Goal: Information Seeking & Learning: Learn about a topic

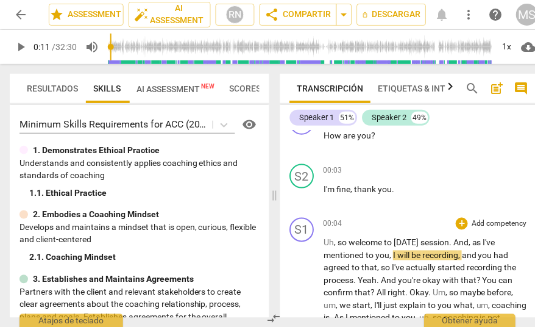
scroll to position [132, 0]
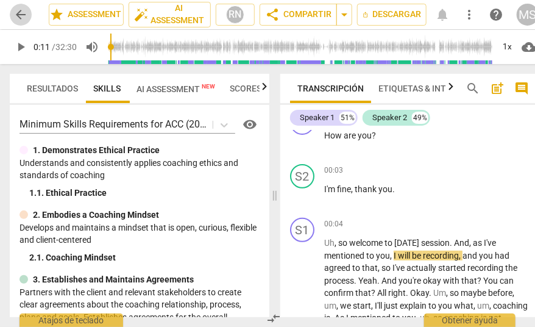
click at [20, 12] on span "arrow_back" at bounding box center [20, 14] width 15 height 15
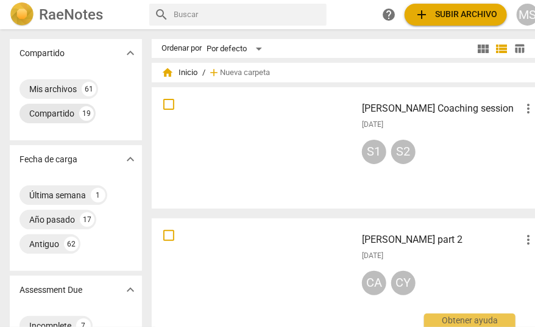
click at [49, 113] on div "Compartido" at bounding box center [51, 113] width 45 height 12
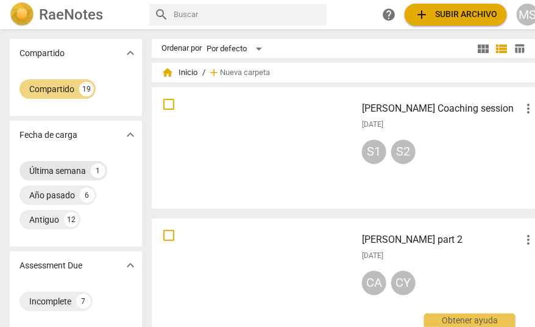
click at [46, 166] on div "Última semana" at bounding box center [57, 171] width 57 height 12
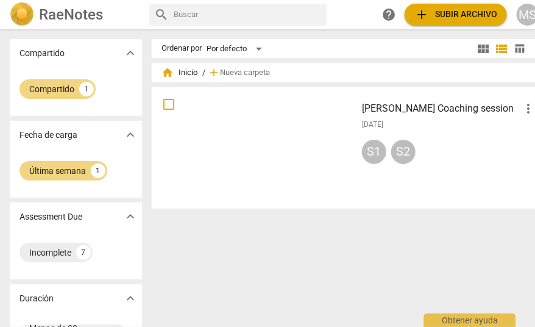
click at [265, 102] on div at bounding box center [254, 147] width 196 height 113
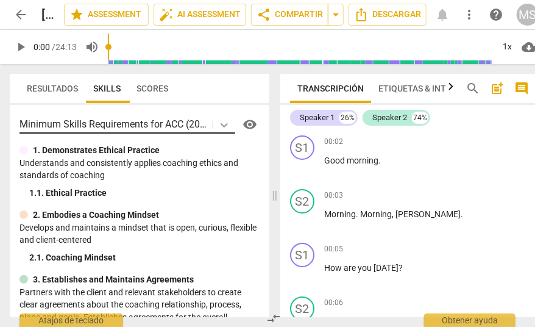
click at [220, 124] on icon at bounding box center [224, 125] width 12 height 12
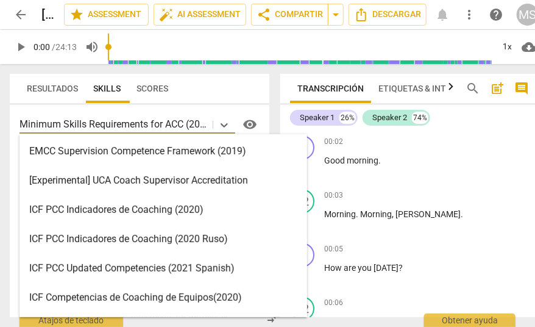
click at [220, 107] on div "Minimum Skills Requirements for ACC (2023) selected, 11 of 16. 16 results avail…" at bounding box center [140, 211] width 260 height 212
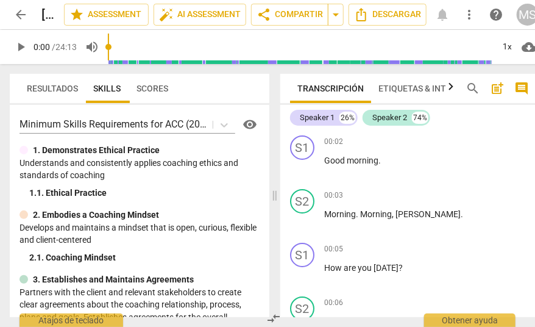
click at [215, 86] on div "Resultados Skills Scores" at bounding box center [140, 88] width 240 height 29
drag, startPoint x: 112, startPoint y: 57, endPoint x: 187, endPoint y: 57, distance: 74.4
click at [187, 57] on input "range" at bounding box center [301, 46] width 386 height 39
click at [18, 47] on span "play_arrow" at bounding box center [20, 47] width 15 height 15
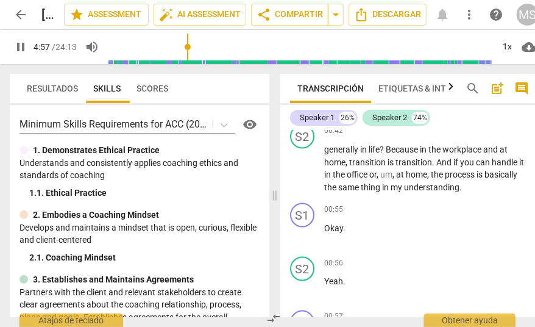
scroll to position [523, 0]
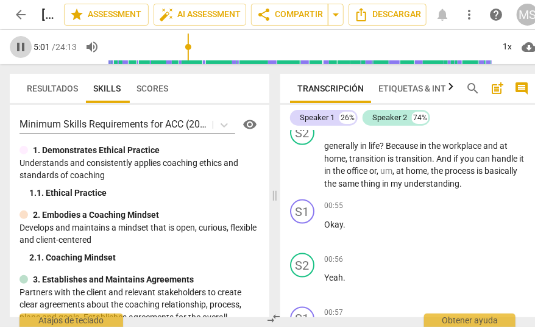
click at [20, 49] on span "pause" at bounding box center [20, 47] width 15 height 15
type input "301"
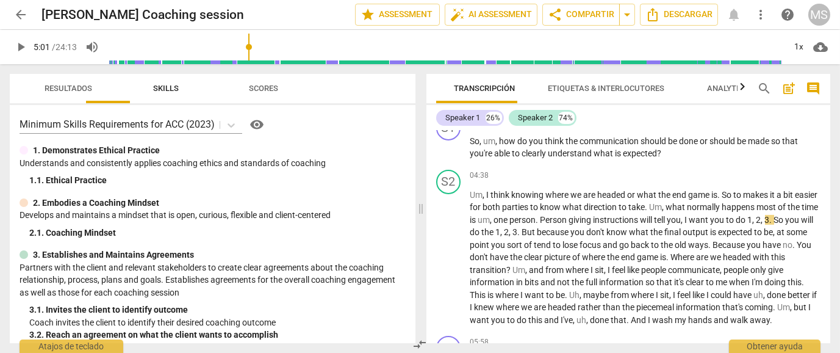
scroll to position [1331, 0]
click at [579, 91] on span "Etiquetas & Interlocutores" at bounding box center [606, 88] width 116 height 9
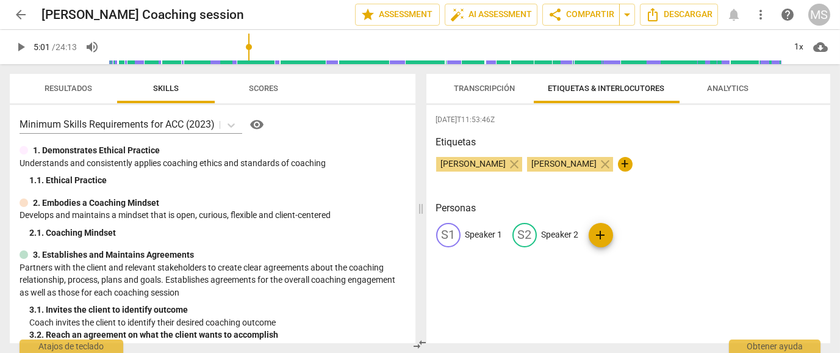
click at [467, 90] on span "Transcripción" at bounding box center [484, 88] width 61 height 9
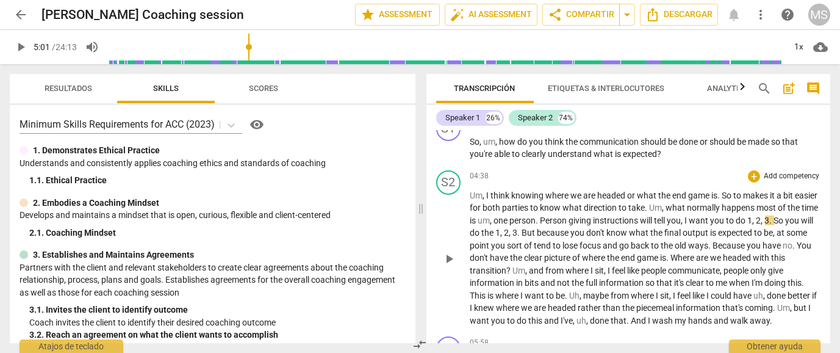
scroll to position [1325, 0]
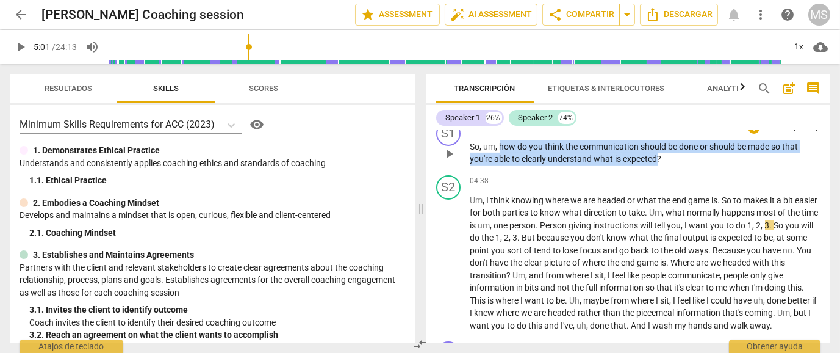
drag, startPoint x: 499, startPoint y: 152, endPoint x: 659, endPoint y: 162, distance: 160.1
click at [579, 162] on p "So , um , how do you think the communication should be done or should be made s…" at bounding box center [645, 152] width 351 height 25
click at [579, 133] on p "Add competency" at bounding box center [791, 127] width 58 height 11
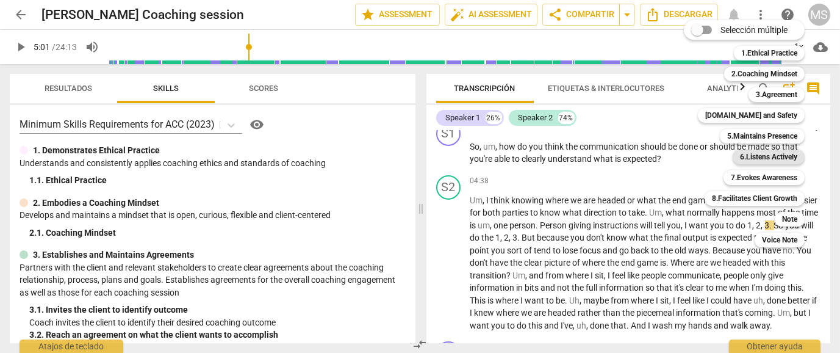
click at [579, 154] on b "6.Listens Actively" at bounding box center [768, 156] width 57 height 15
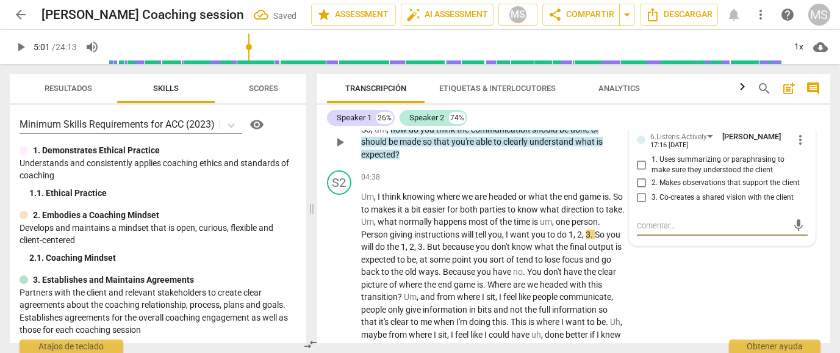
scroll to position [1480, 0]
click at [579, 176] on input "2. Makes observations that support the client" at bounding box center [642, 183] width 20 height 15
checkbox input "true"
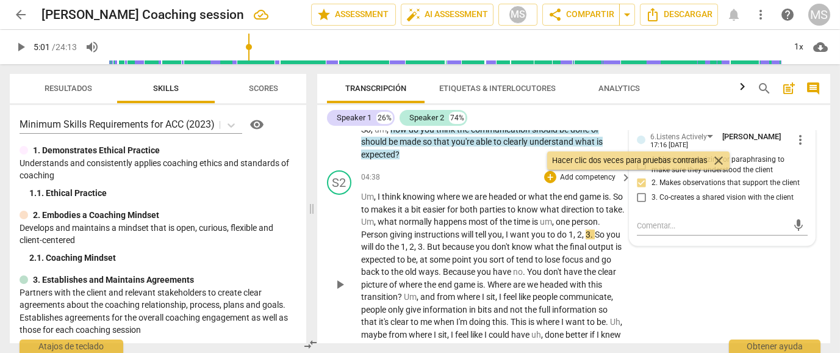
click at [579, 262] on div "S2 play_arrow pause 04:38 + Add competency keyboard_arrow_right Um , I think kn…" at bounding box center [573, 274] width 513 height 218
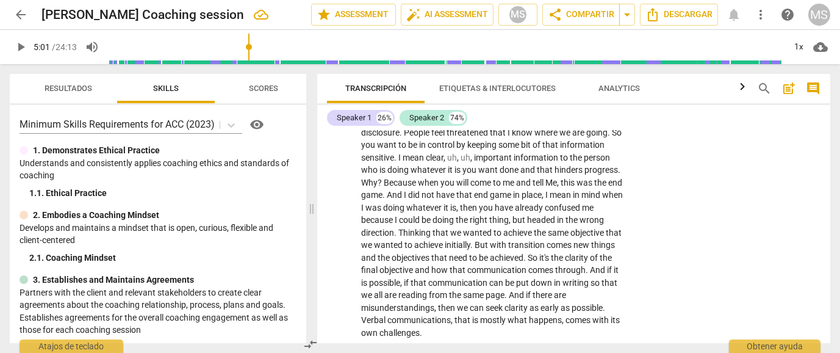
scroll to position [1869, 0]
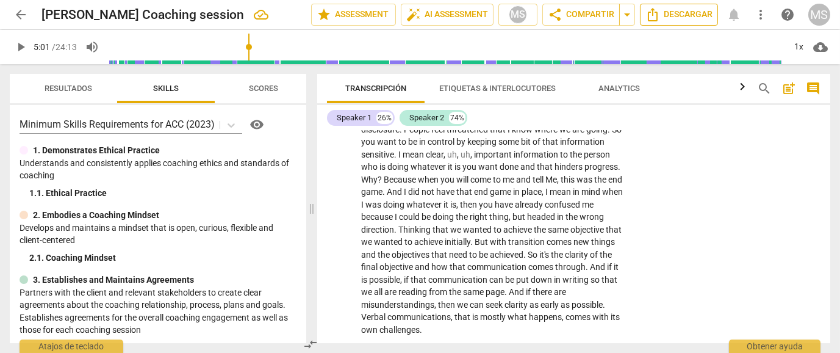
click at [579, 15] on span "Descargar" at bounding box center [678, 14] width 67 height 15
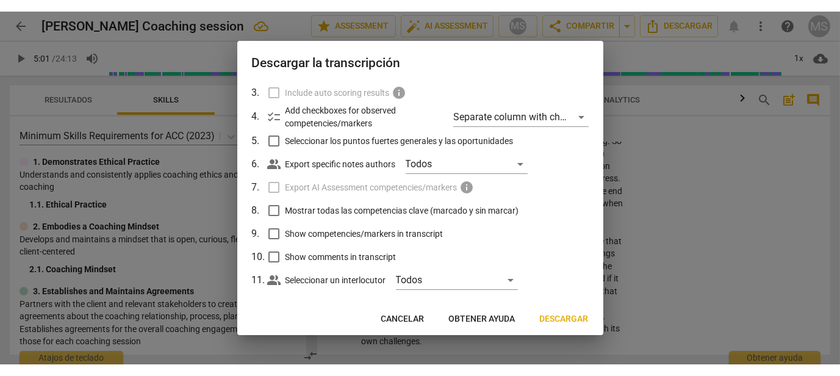
scroll to position [109, 0]
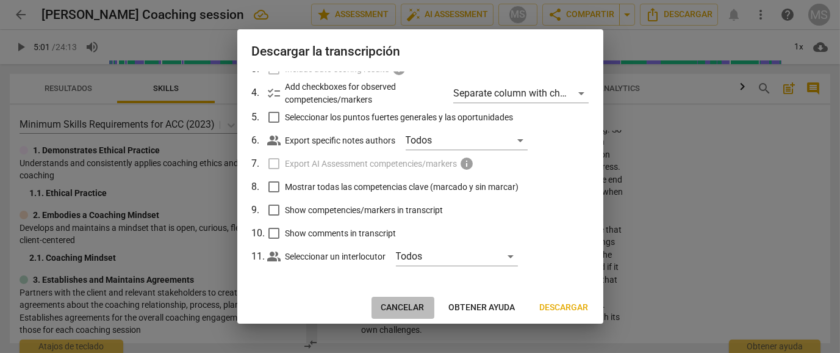
click at [403, 270] on span "Cancelar" at bounding box center [402, 307] width 43 height 12
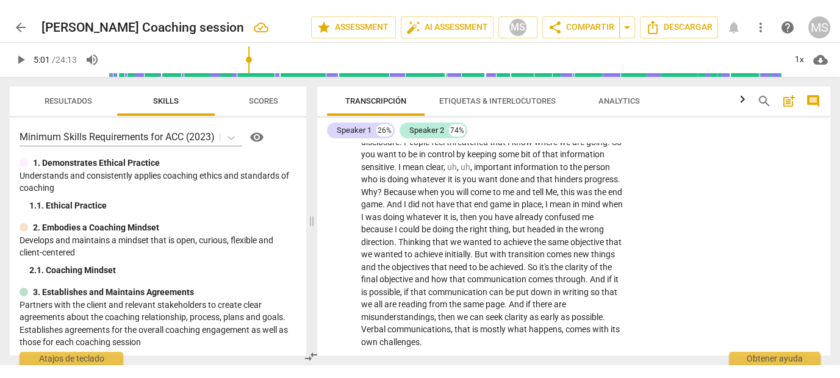
scroll to position [1869, 0]
